Goal: Information Seeking & Learning: Learn about a topic

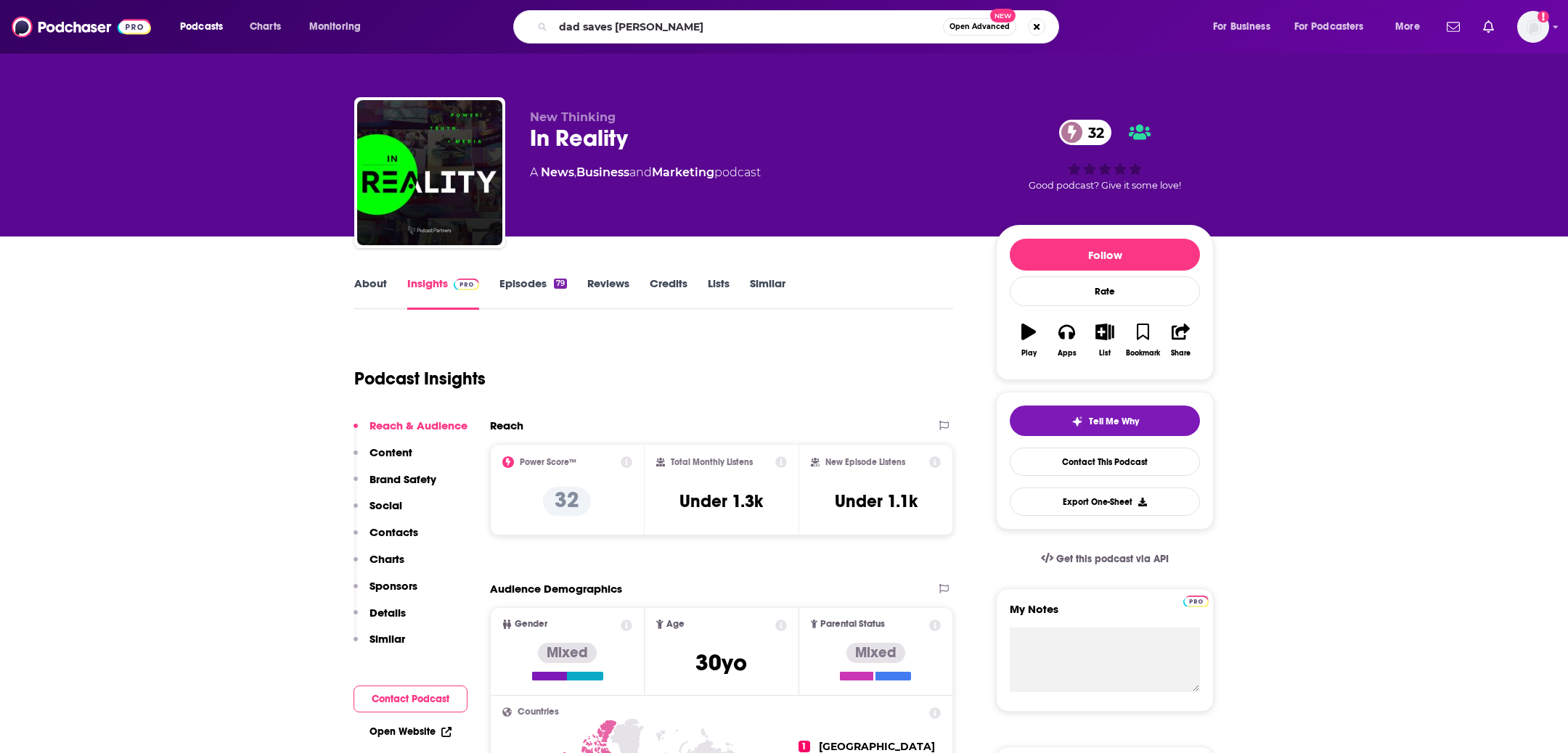
type input "dad saves [PERSON_NAME]"
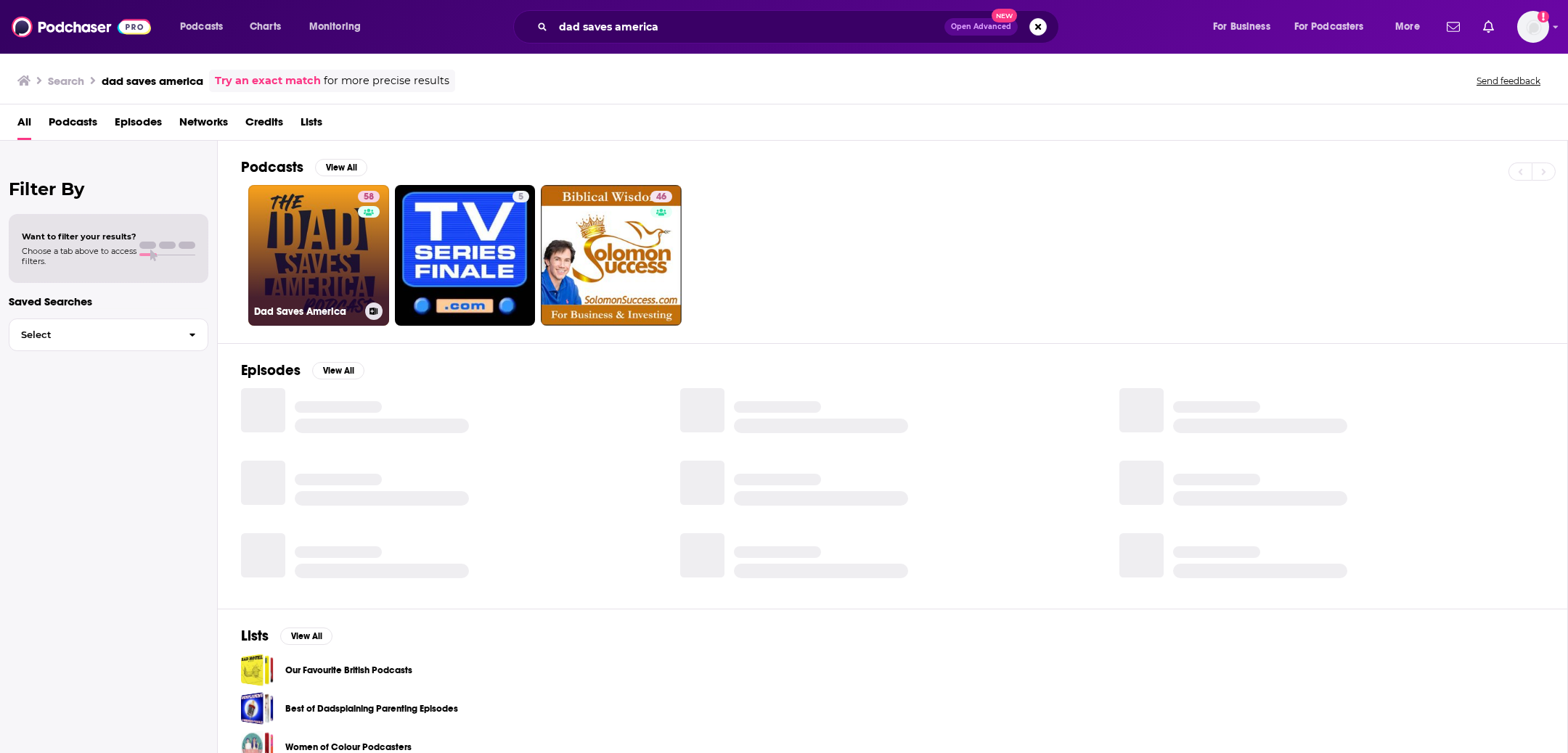
click at [310, 272] on link "58 Dad Saves America" at bounding box center [318, 255] width 141 height 141
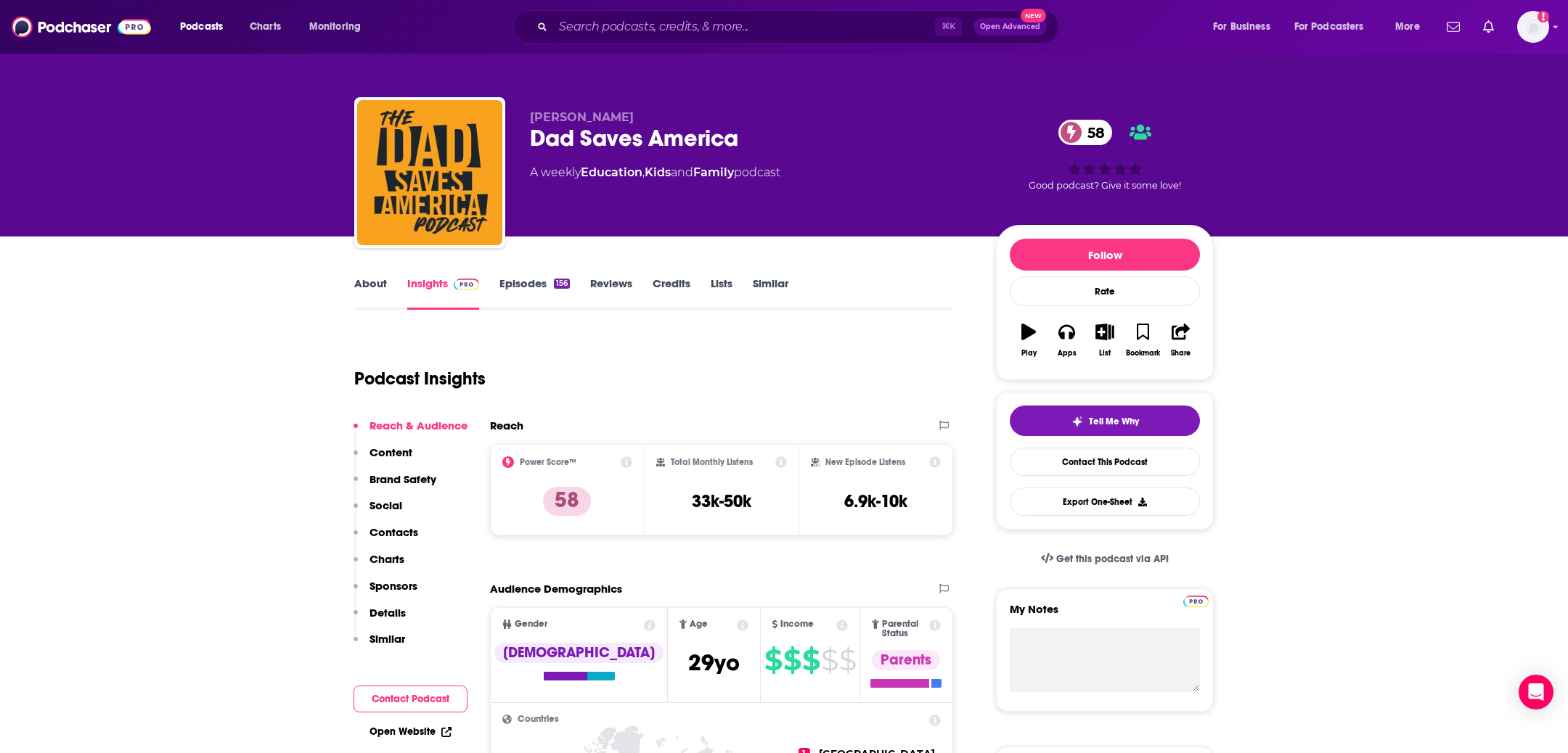
click at [518, 284] on link "Episodes 156" at bounding box center [534, 293] width 70 height 34
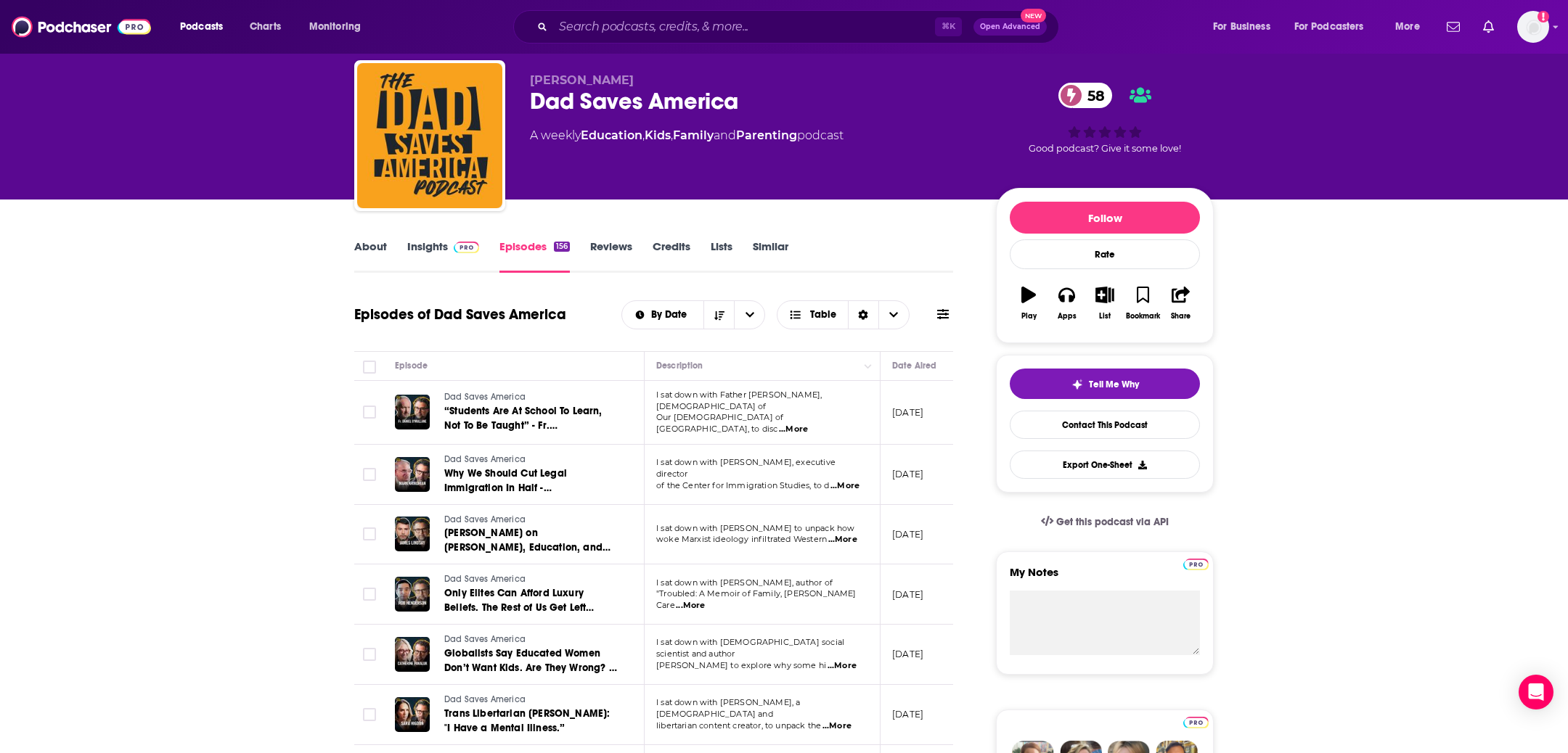
scroll to position [33, 0]
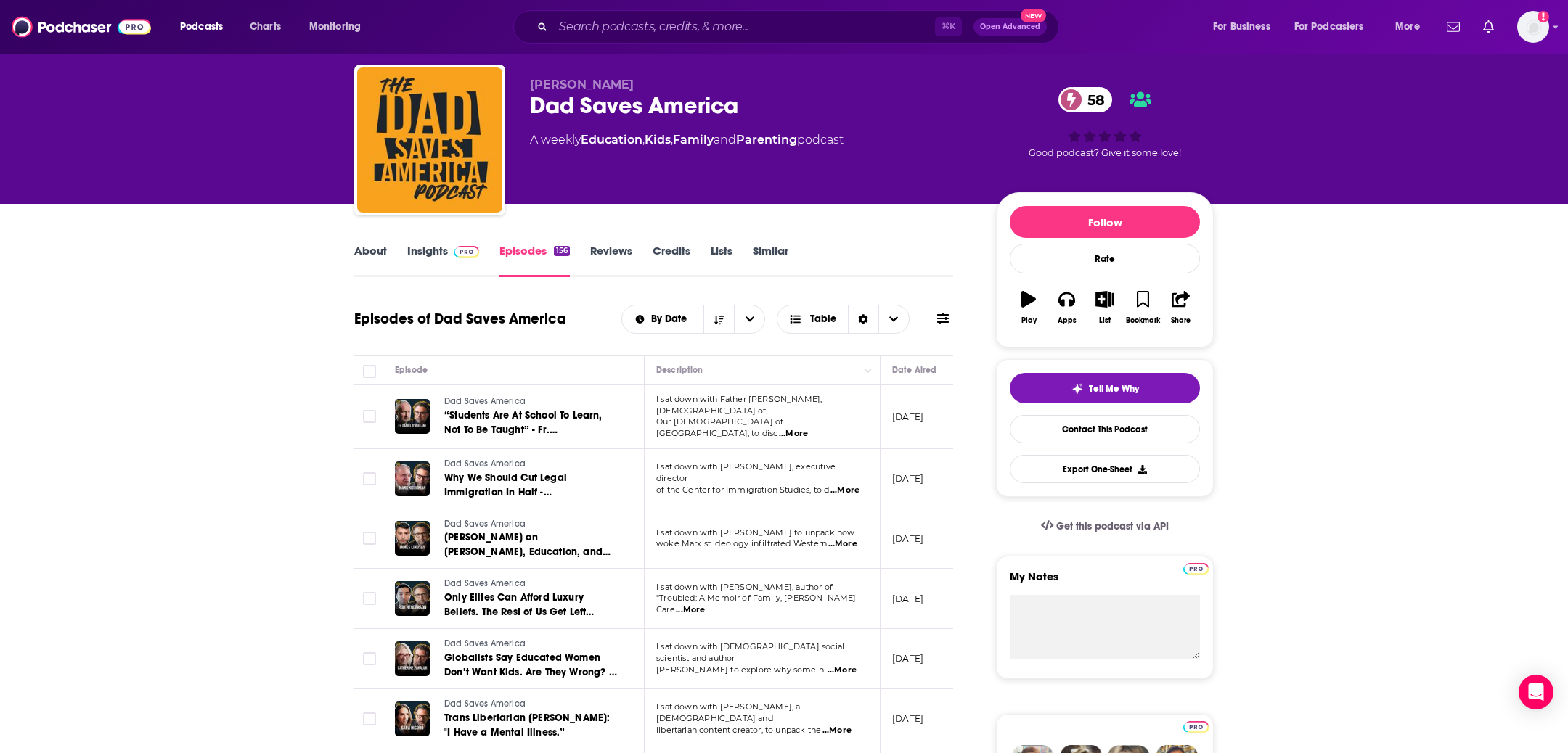
click at [851, 484] on span "...More" at bounding box center [845, 490] width 29 height 12
click at [949, 490] on td "[DATE]" at bounding box center [927, 479] width 94 height 60
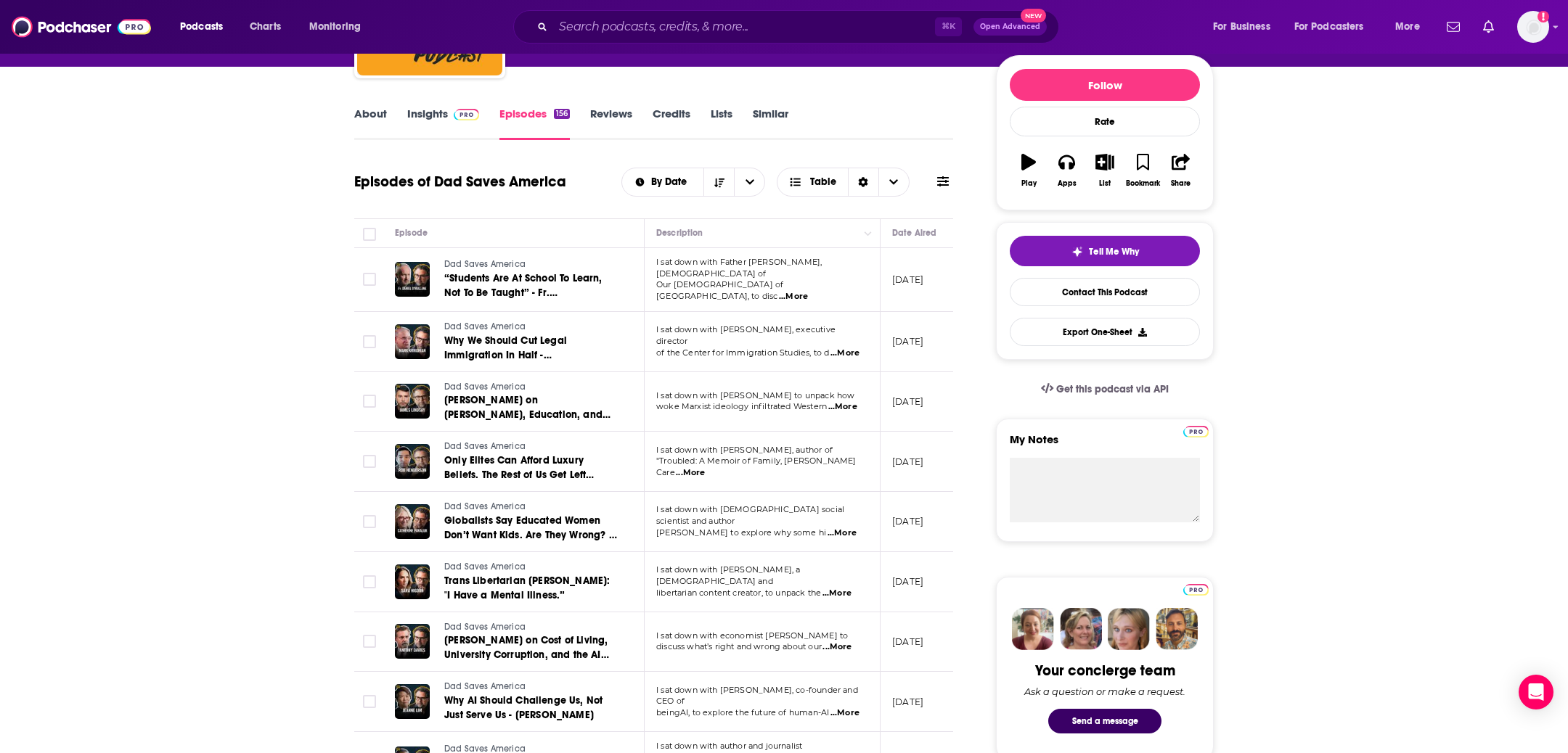
scroll to position [175, 0]
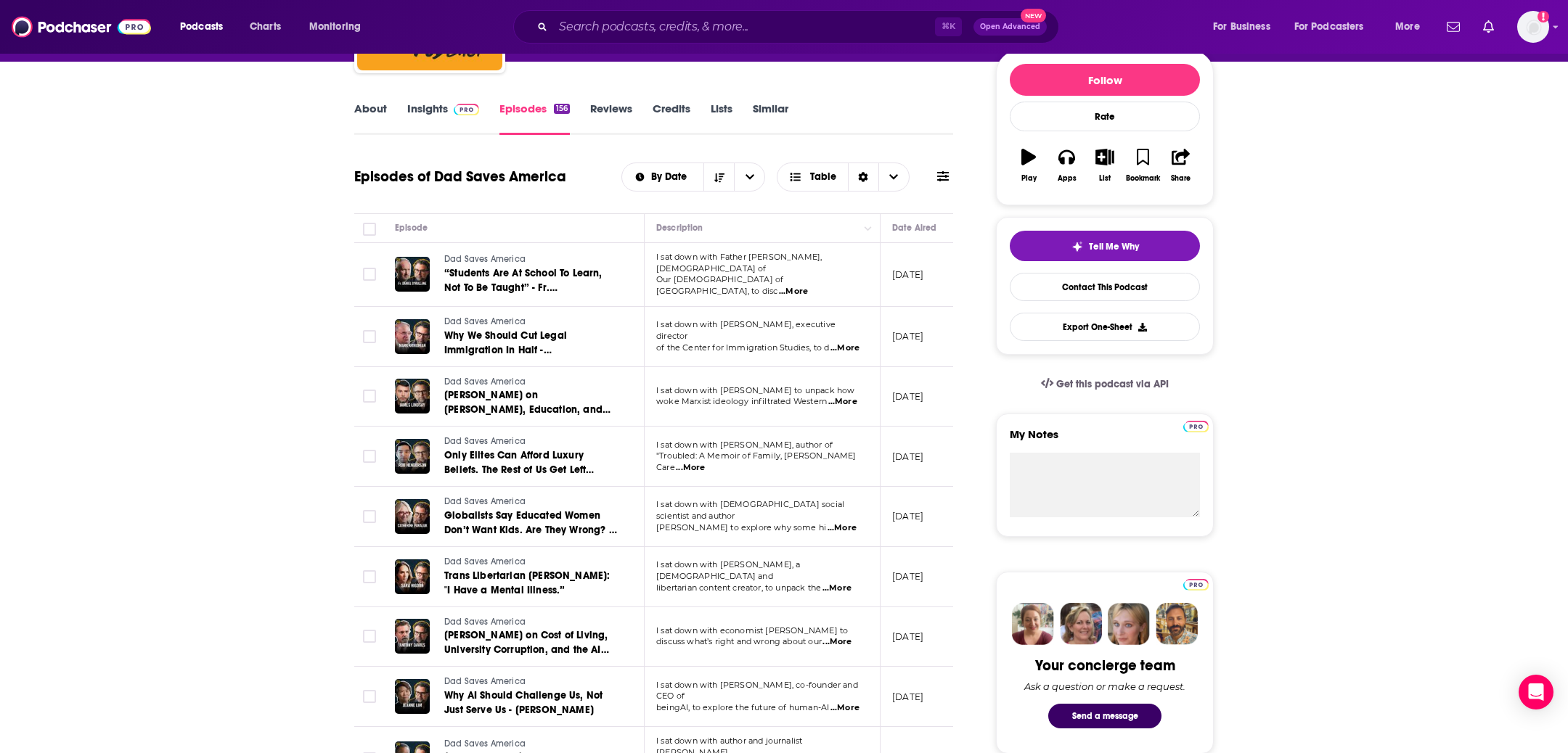
click at [851, 522] on span "...More" at bounding box center [842, 528] width 29 height 12
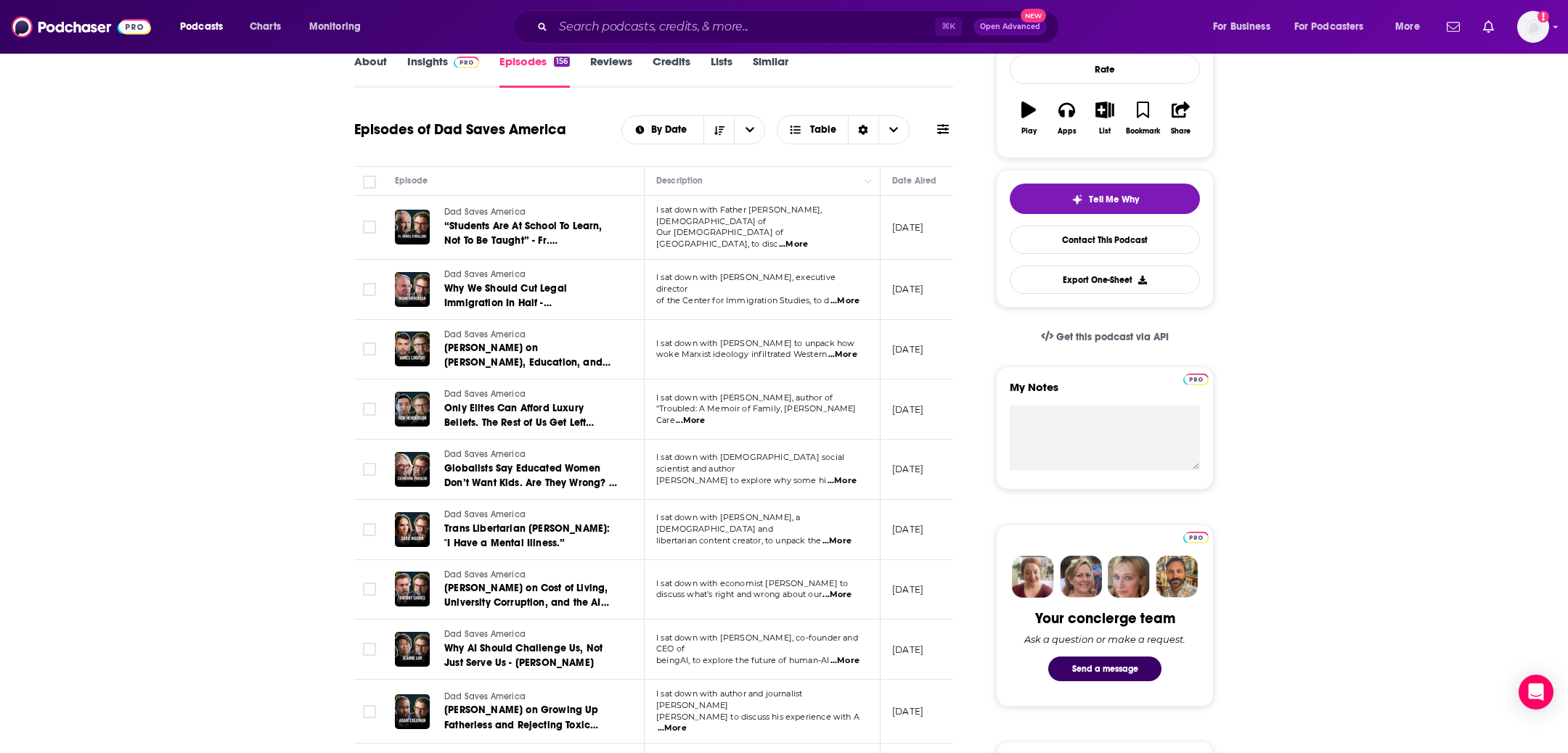
scroll to position [222, 0]
click at [843, 535] on span "...More" at bounding box center [837, 541] width 29 height 12
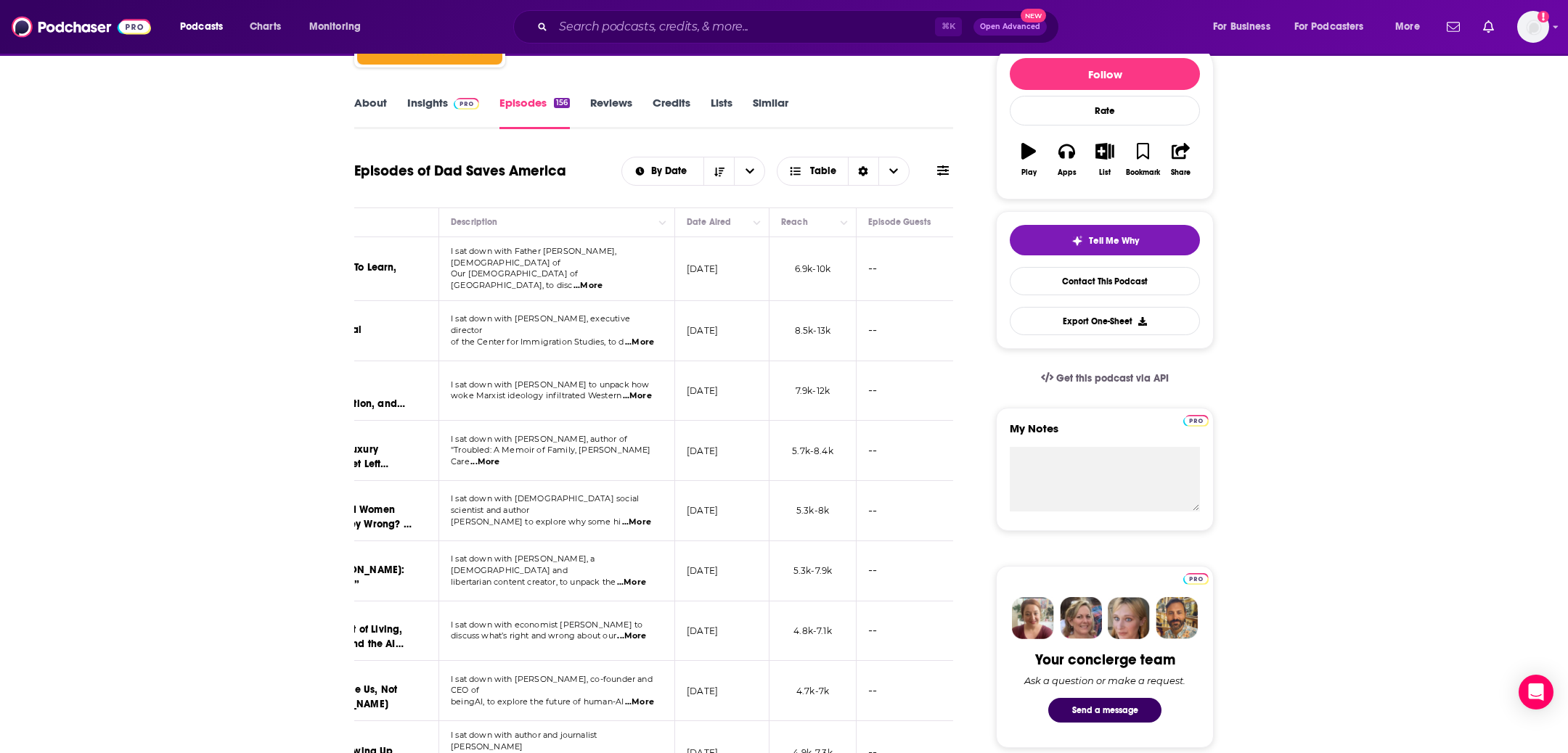
scroll to position [0, 0]
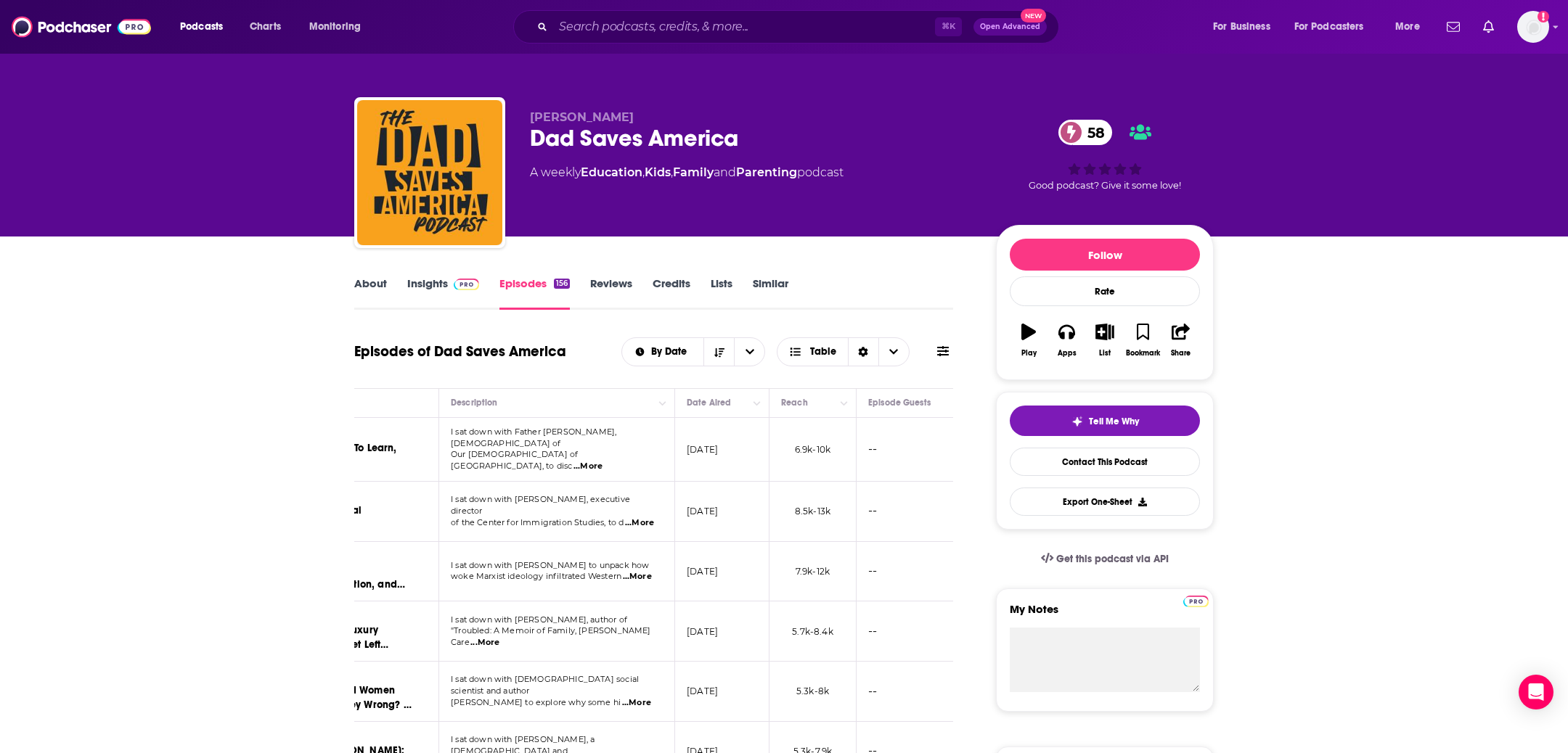
click at [426, 291] on link "Insights" at bounding box center [443, 293] width 72 height 34
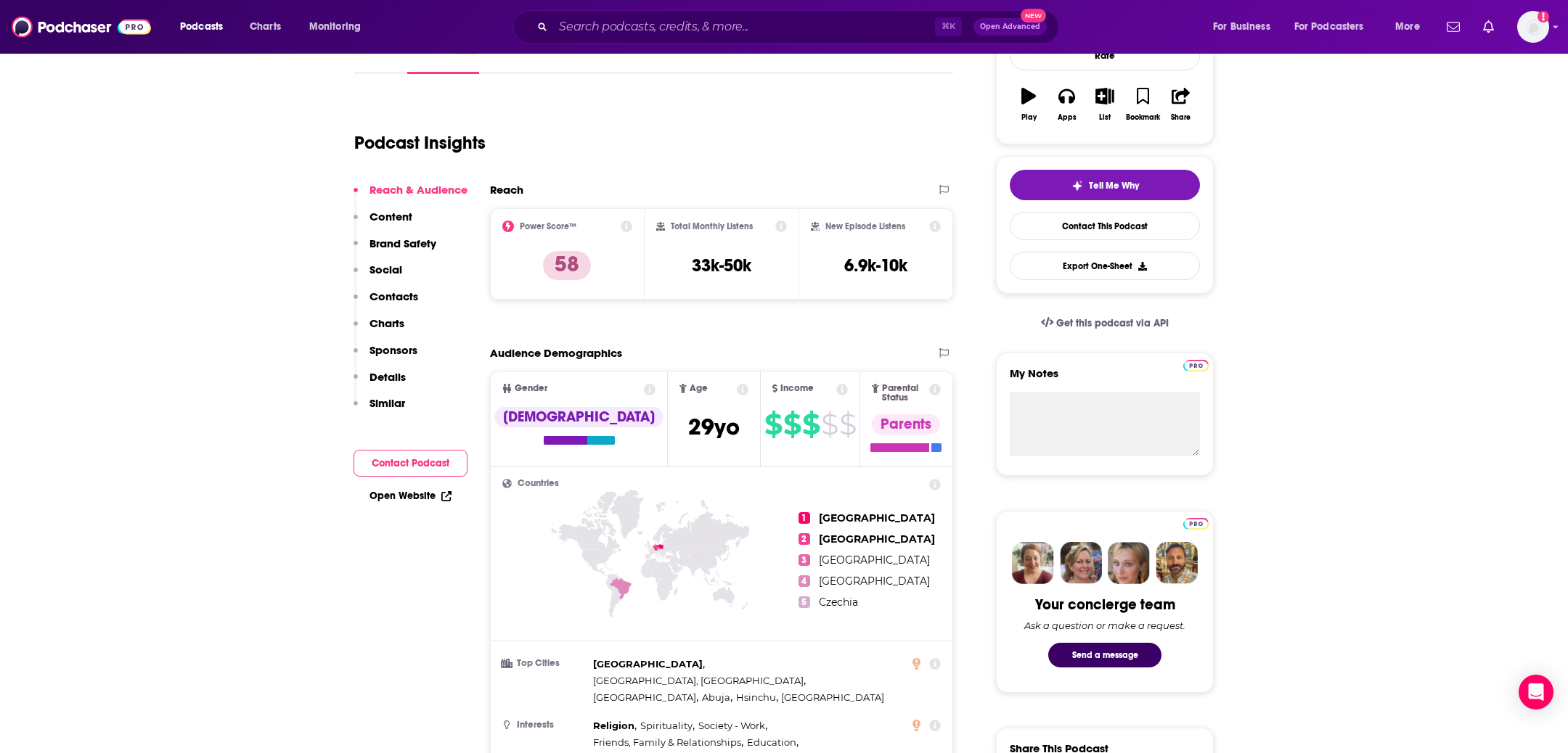
scroll to position [231, 0]
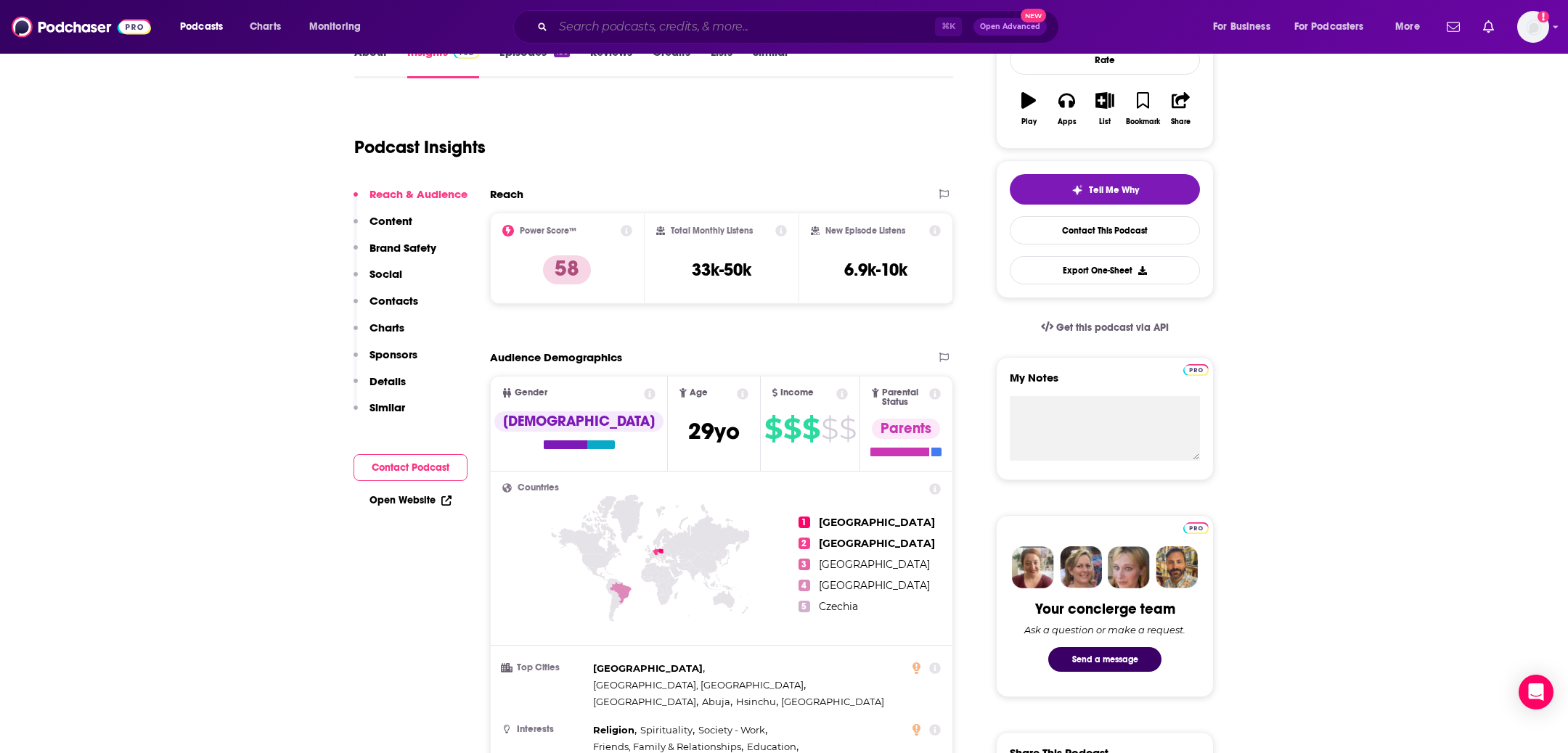
click at [586, 29] on input "Search podcasts, credits, & more..." at bounding box center [744, 27] width 382 height 23
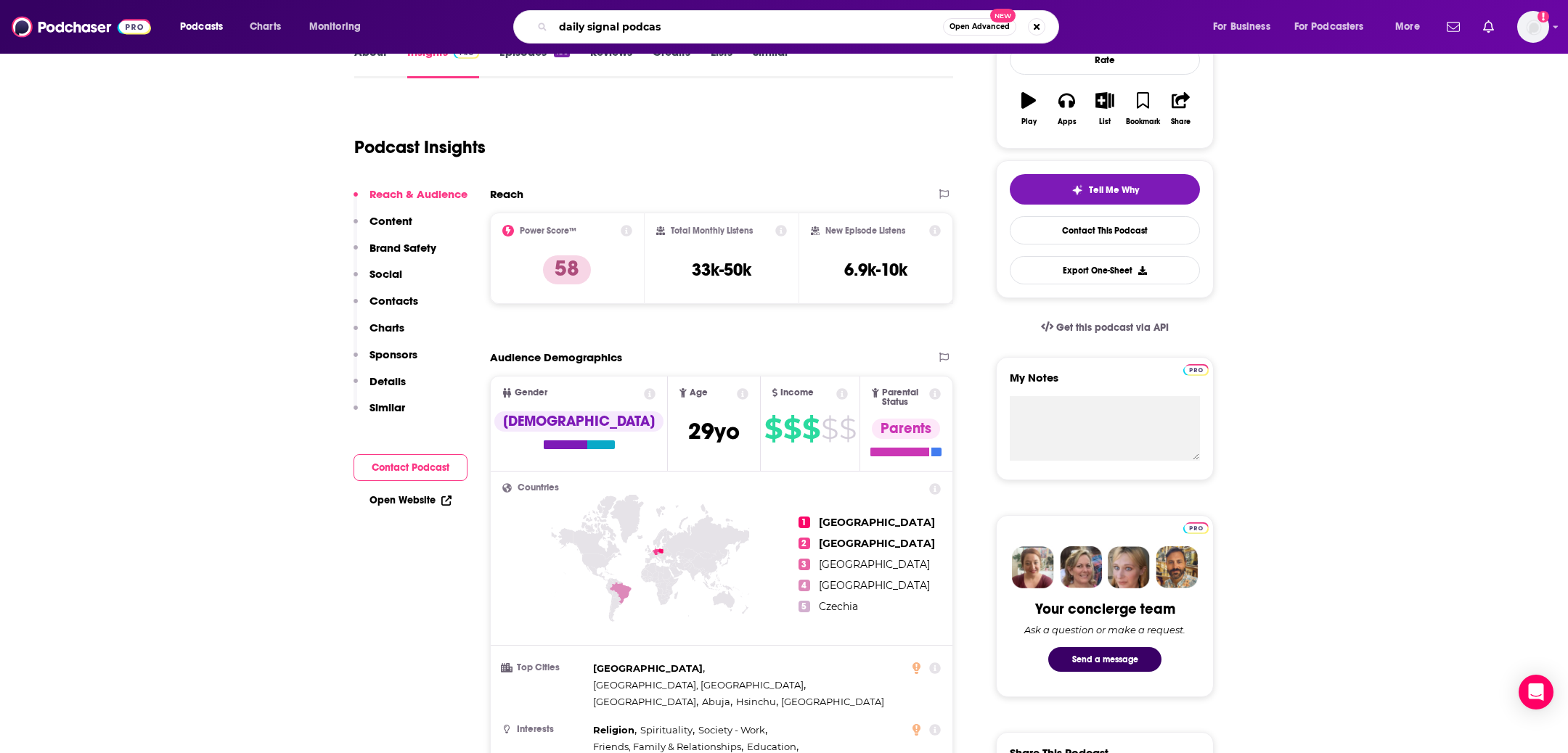
type input "daily signal podcast"
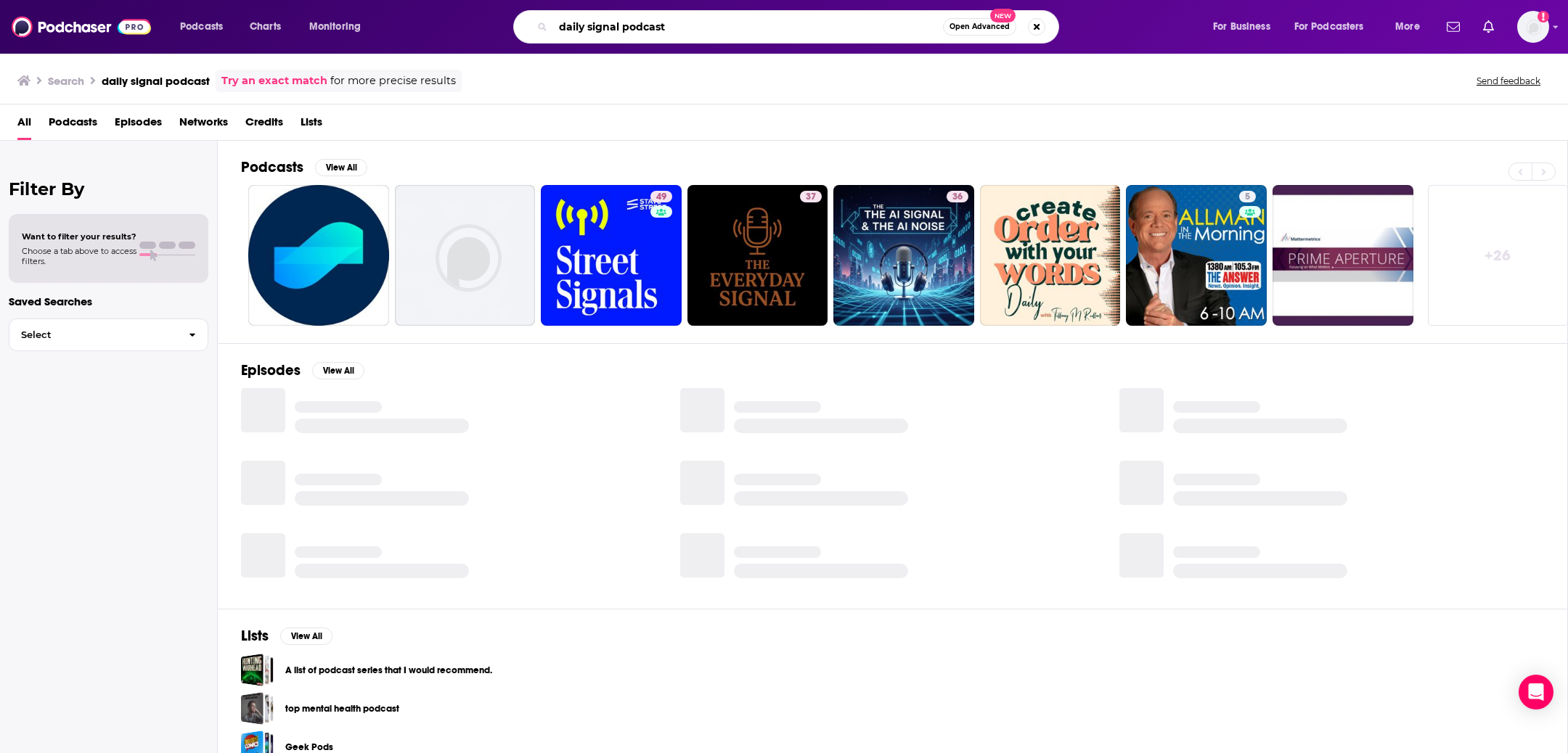
click at [646, 26] on input "daily signal podcast" at bounding box center [748, 27] width 390 height 23
type input "daily signal"
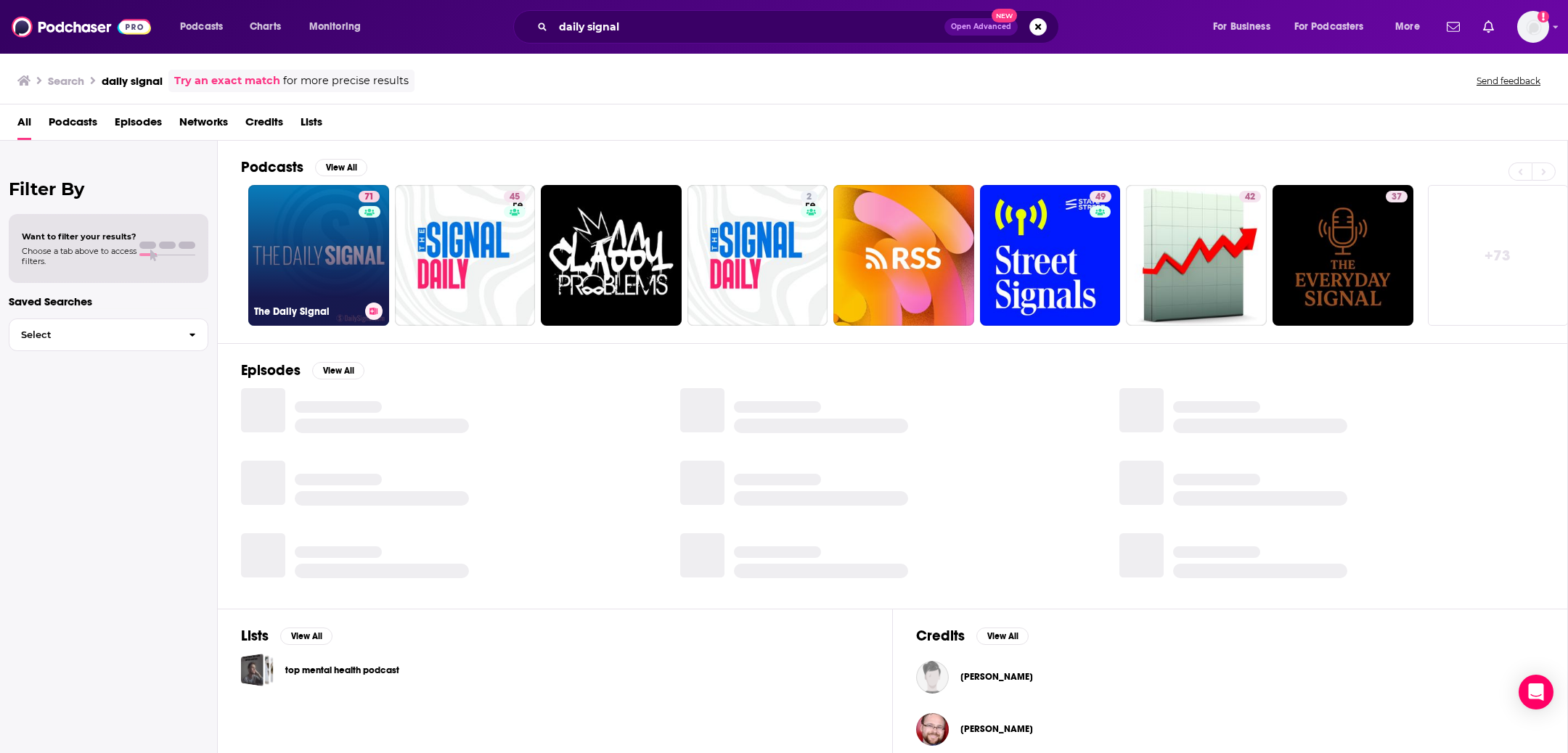
click at [318, 269] on link "71 The Daily Signal" at bounding box center [318, 255] width 141 height 141
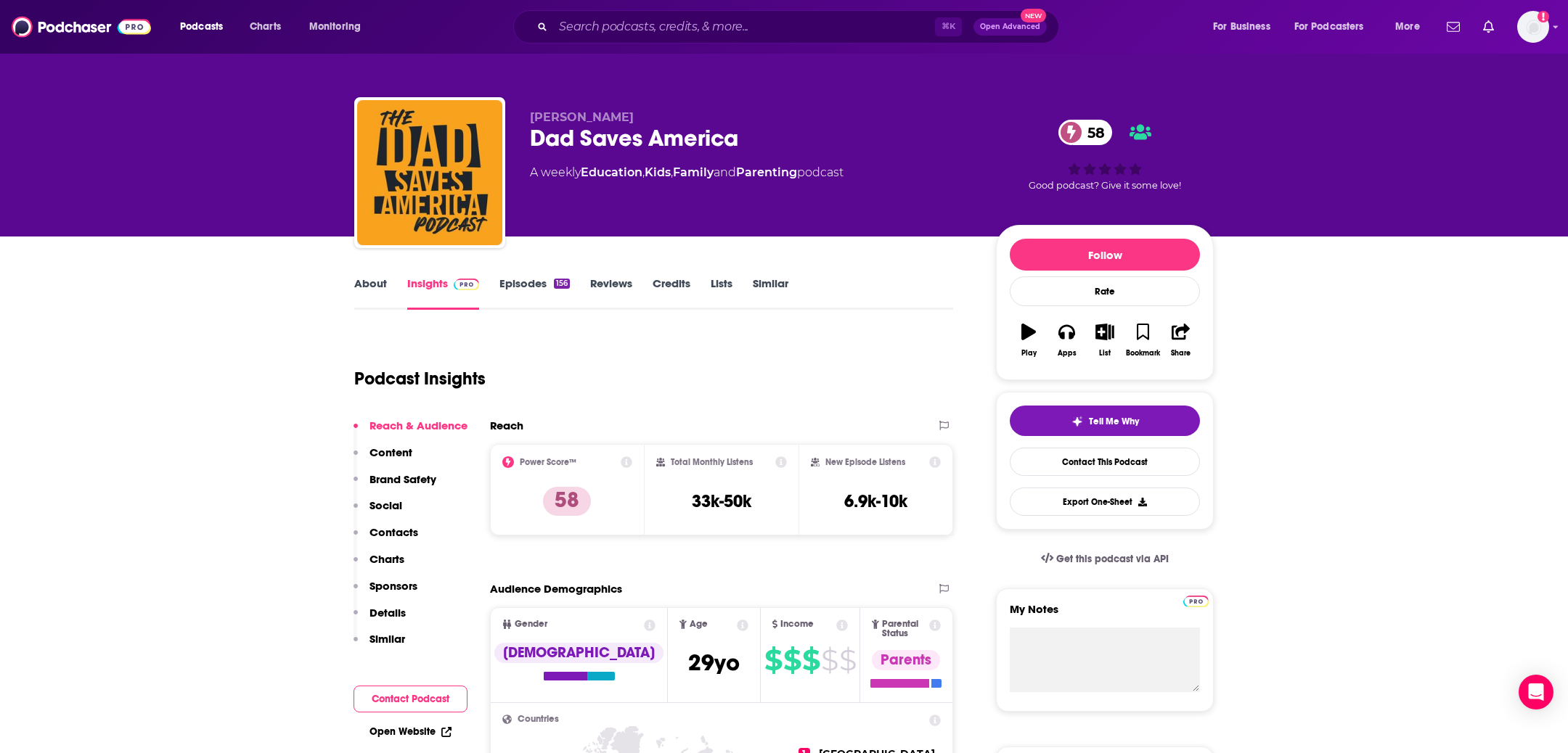
click at [507, 287] on link "Episodes 156" at bounding box center [534, 293] width 70 height 34
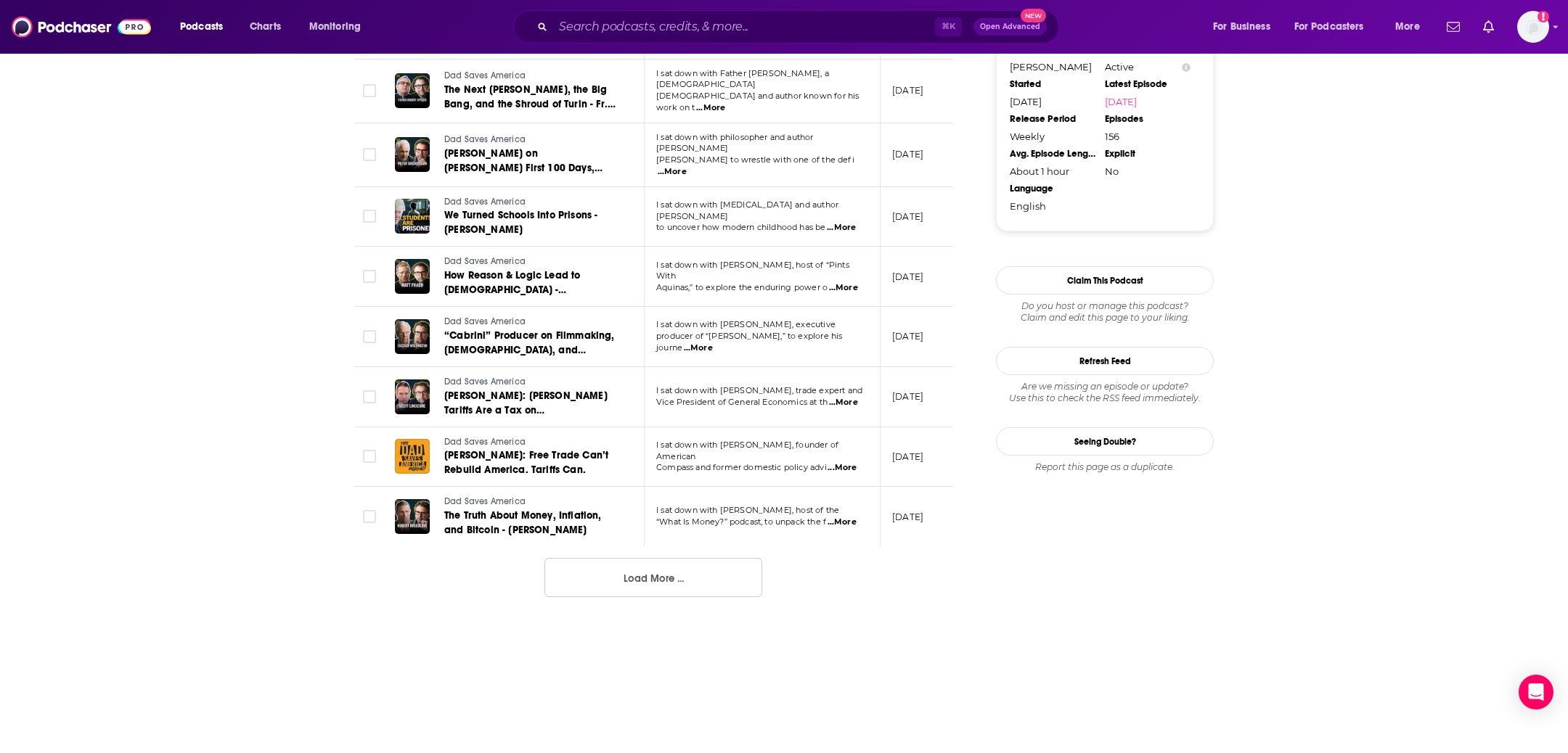
scroll to position [1405, 0]
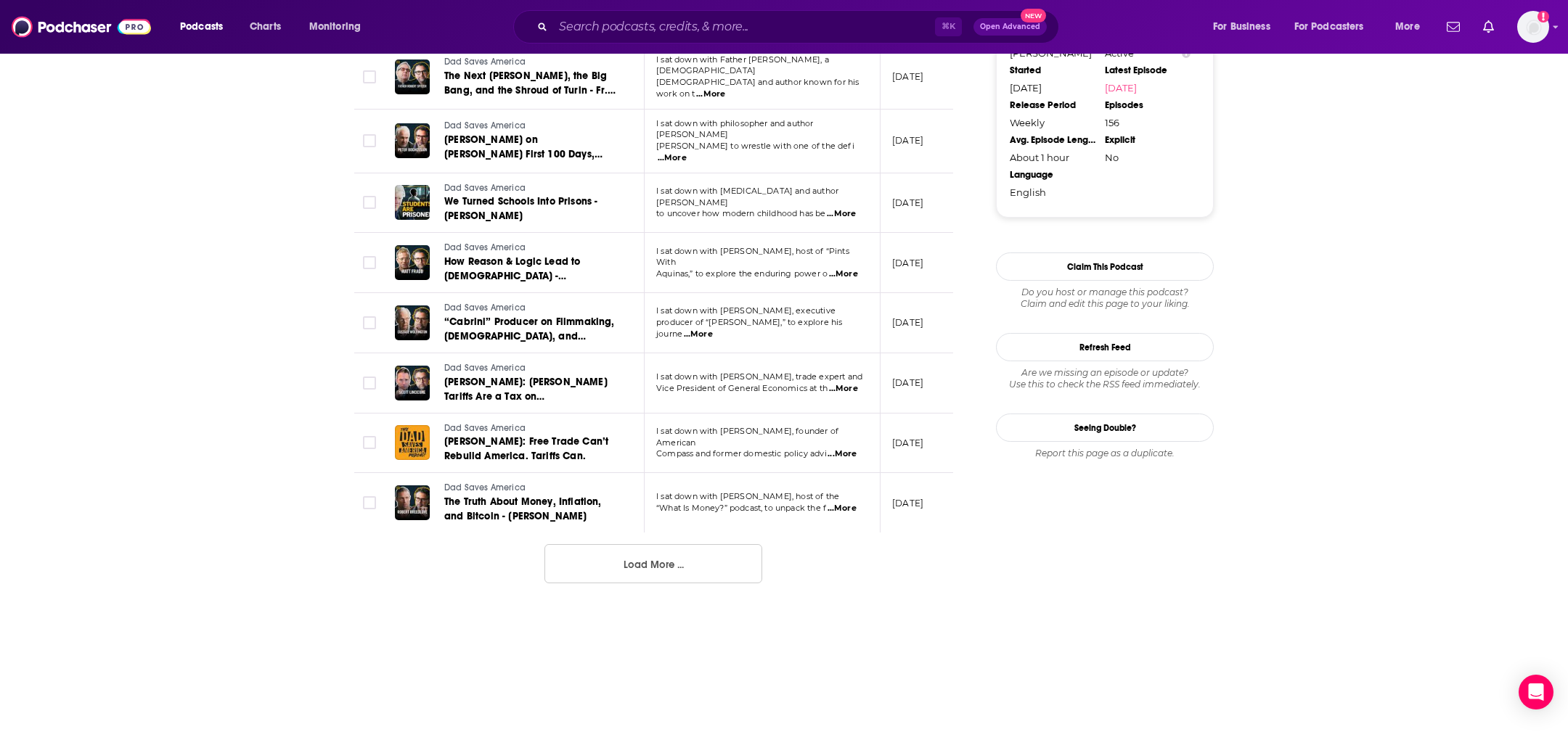
click at [649, 544] on button "Load More ..." at bounding box center [653, 564] width 217 height 40
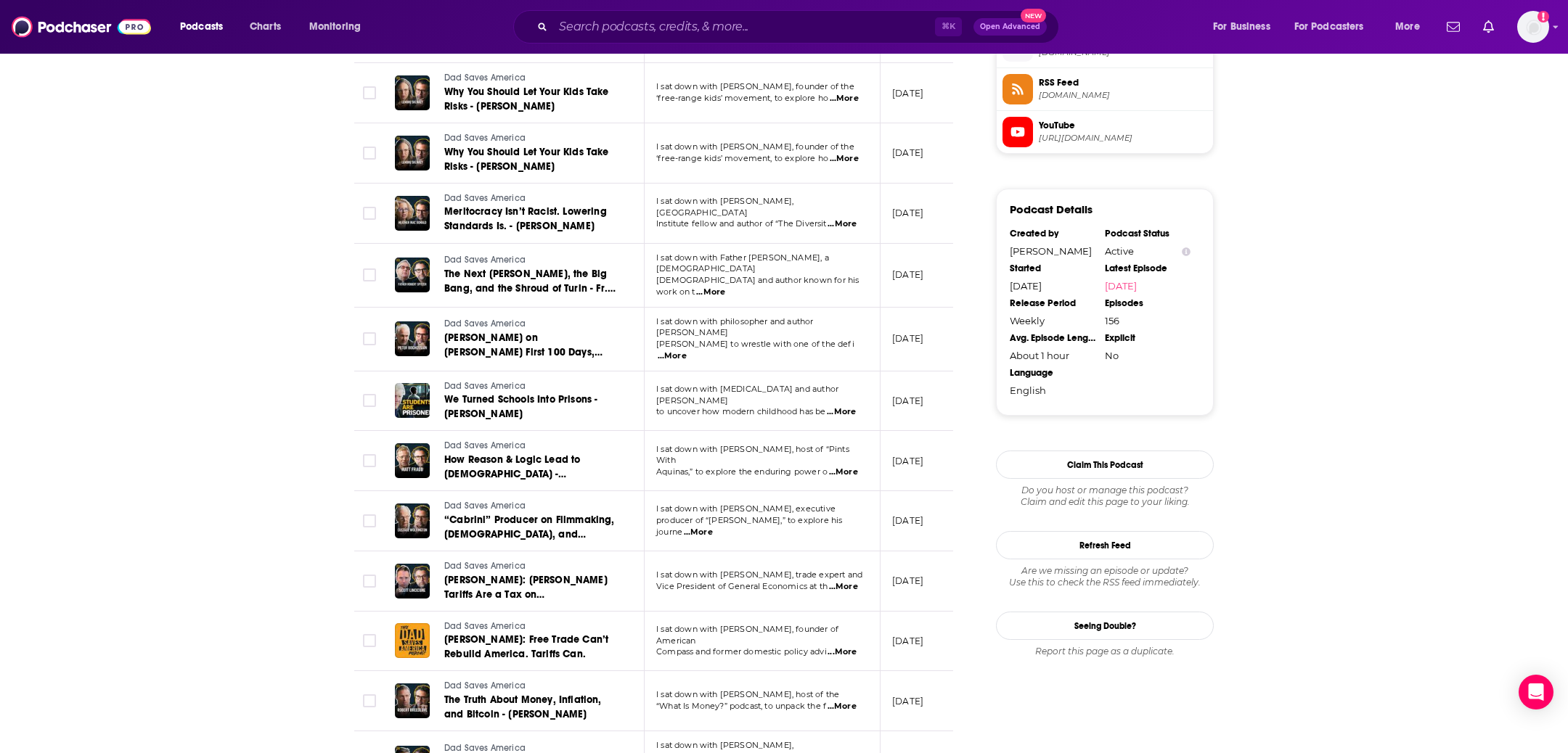
scroll to position [264, 0]
